Goal: Information Seeking & Learning: Learn about a topic

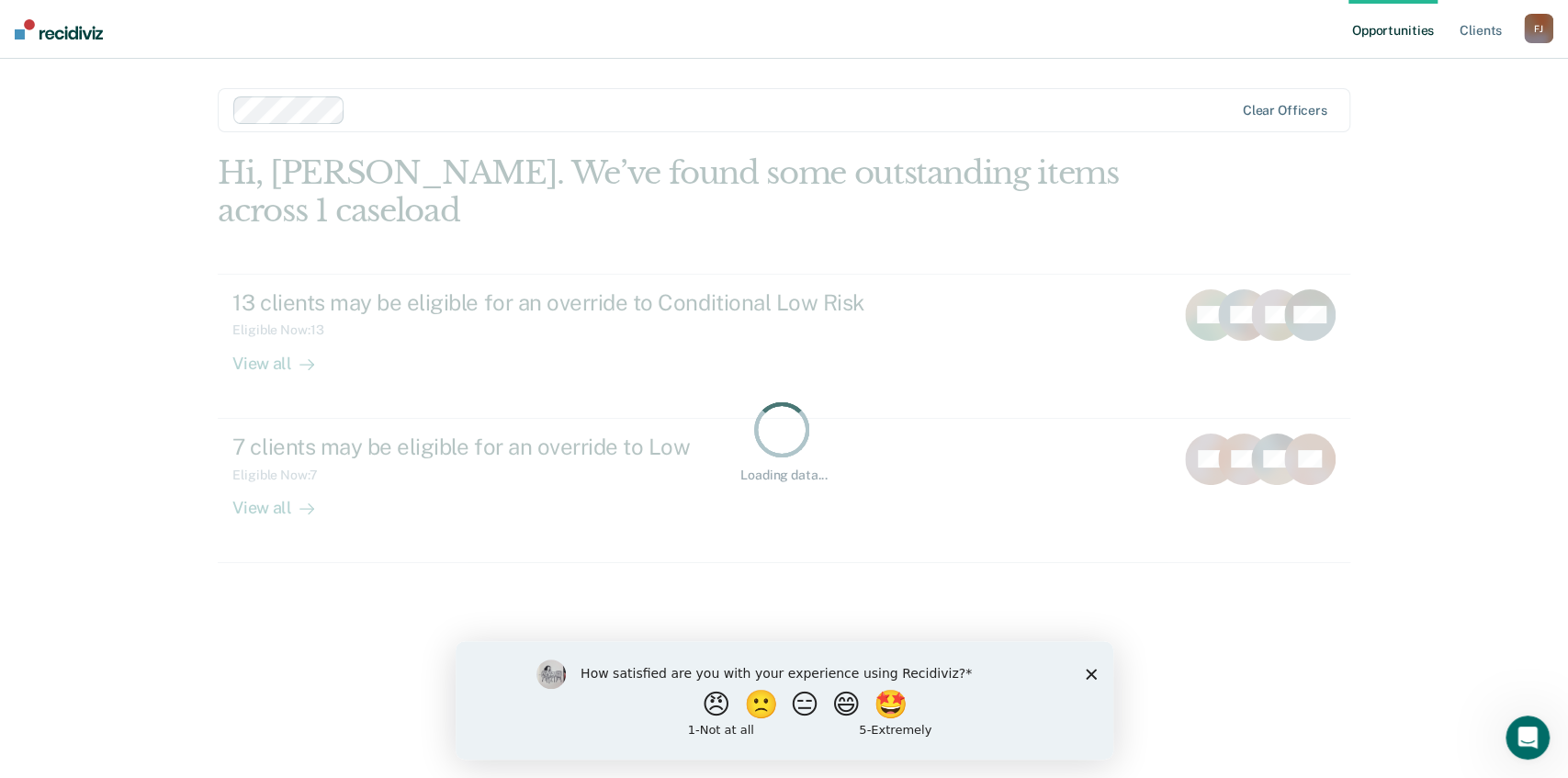
click at [1089, 668] on icon "Close survey" at bounding box center [1089, 672] width 11 height 11
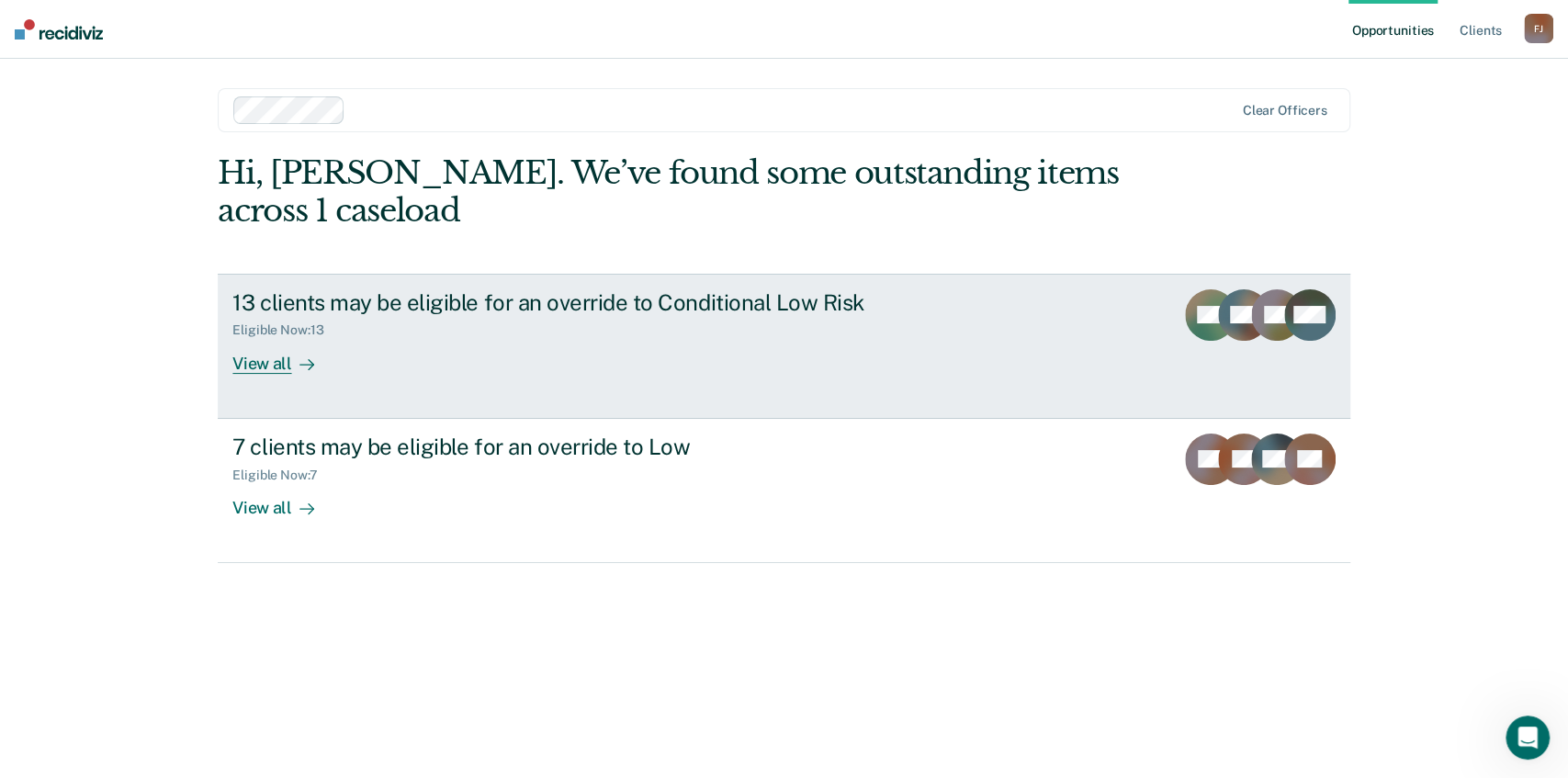
click at [287, 368] on div "View all" at bounding box center [284, 356] width 103 height 36
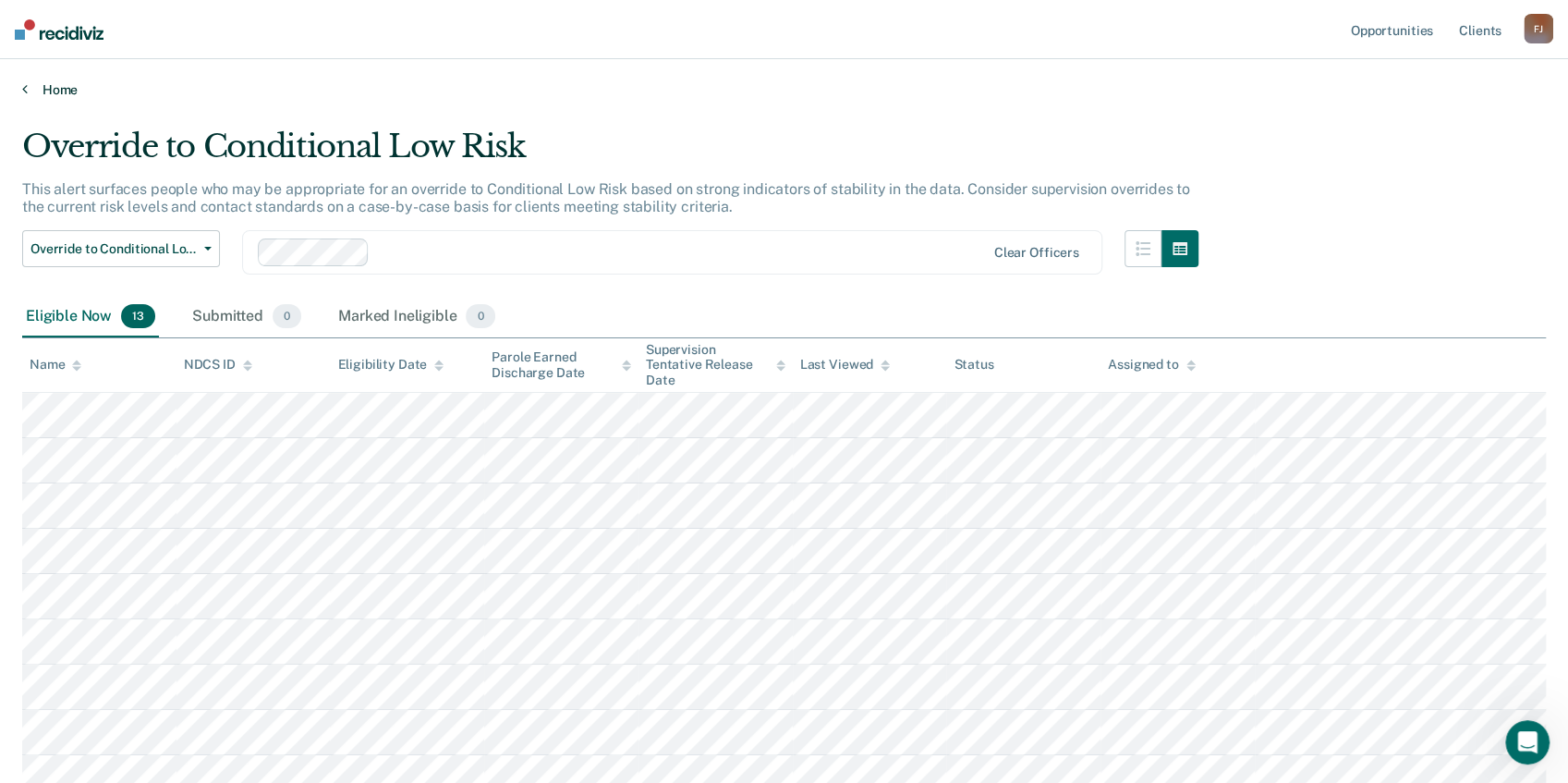
click at [30, 89] on link "Home" at bounding box center [784, 90] width 1524 height 17
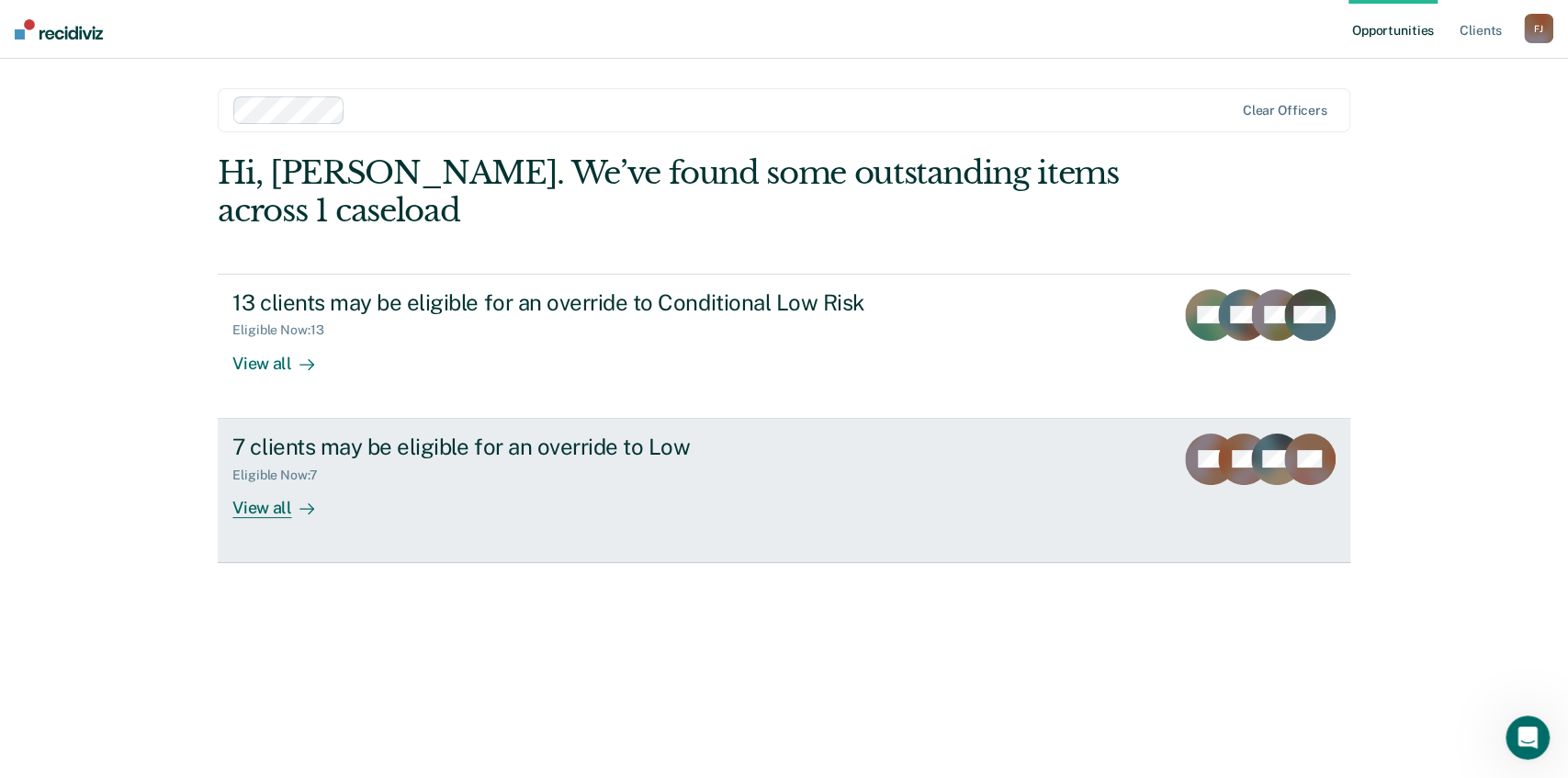
click at [274, 504] on div "View all" at bounding box center [284, 500] width 103 height 36
